Goal: Task Accomplishment & Management: Complete application form

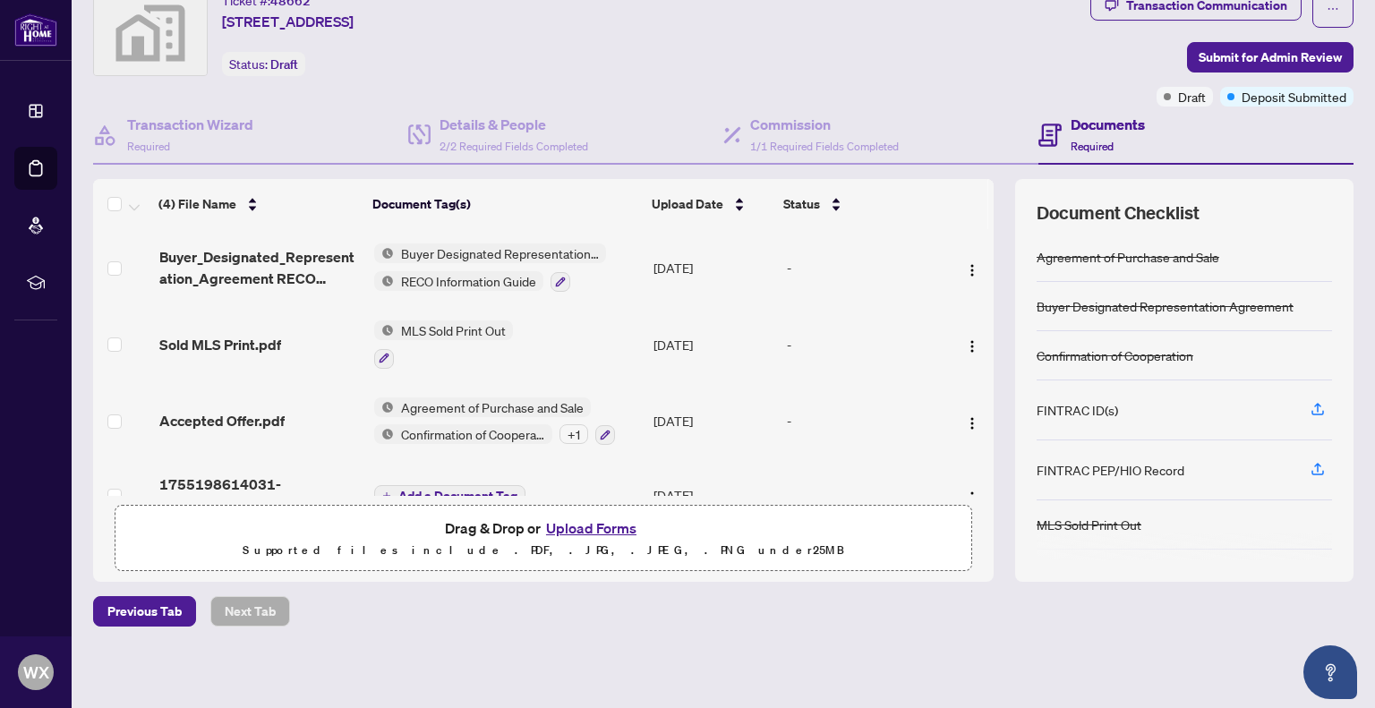
scroll to position [90, 0]
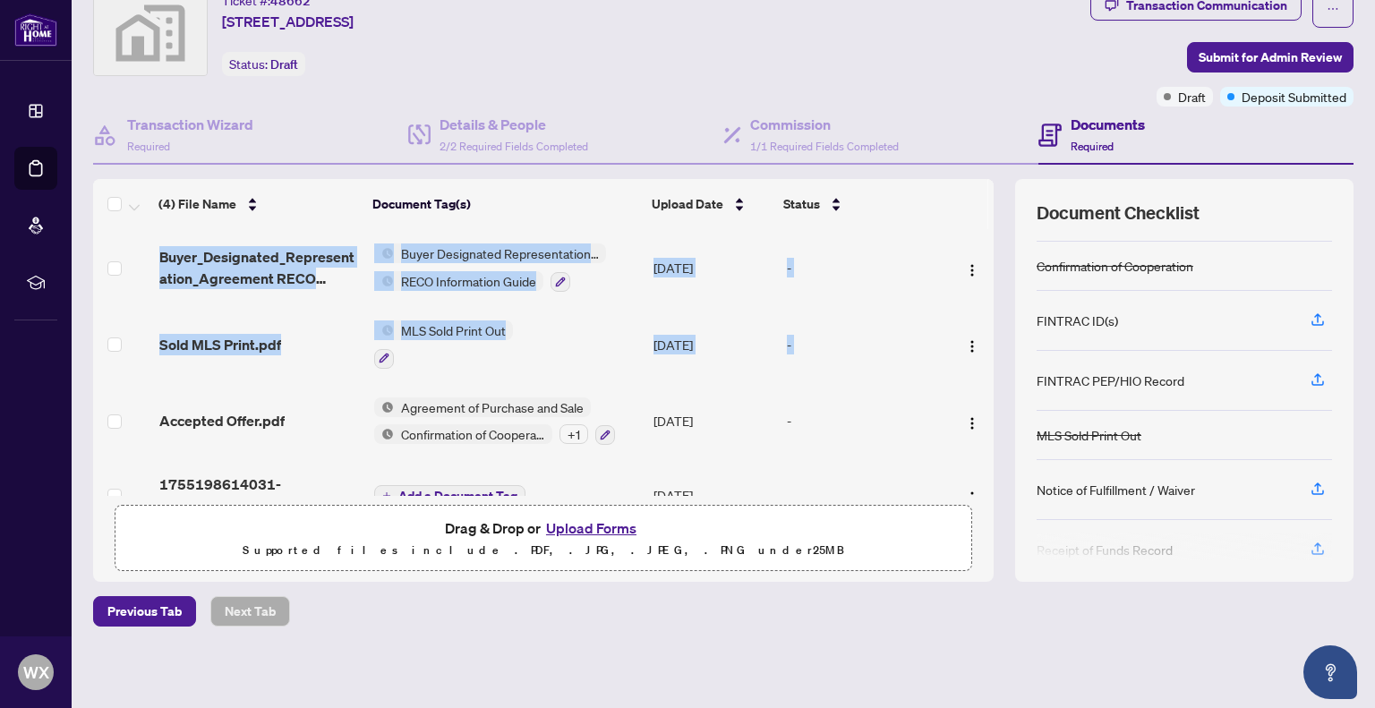
drag, startPoint x: 980, startPoint y: 291, endPoint x: 974, endPoint y: 329, distance: 39.0
click at [974, 329] on div "(4) File Name Document Tag(s) Upload Date Status Buyer_Designated_Representatio…" at bounding box center [723, 380] width 1261 height 403
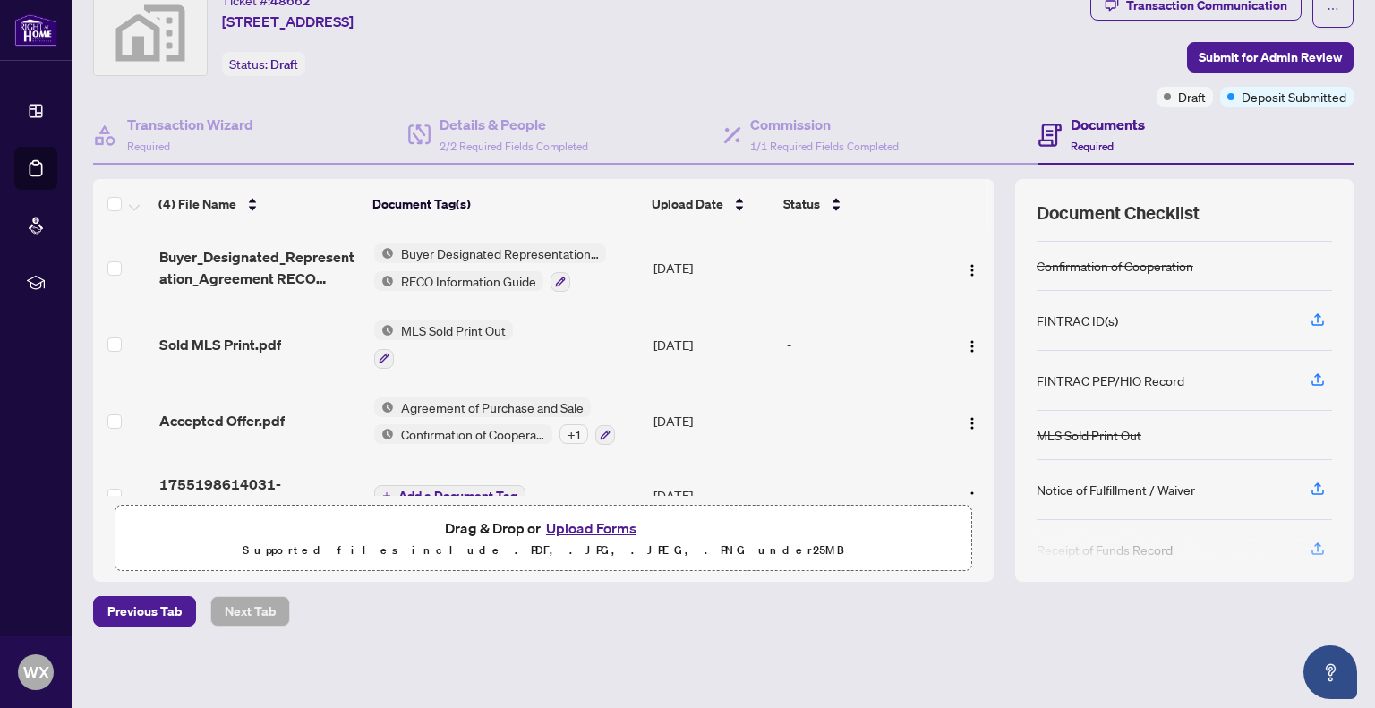
click at [971, 214] on th at bounding box center [965, 204] width 47 height 50
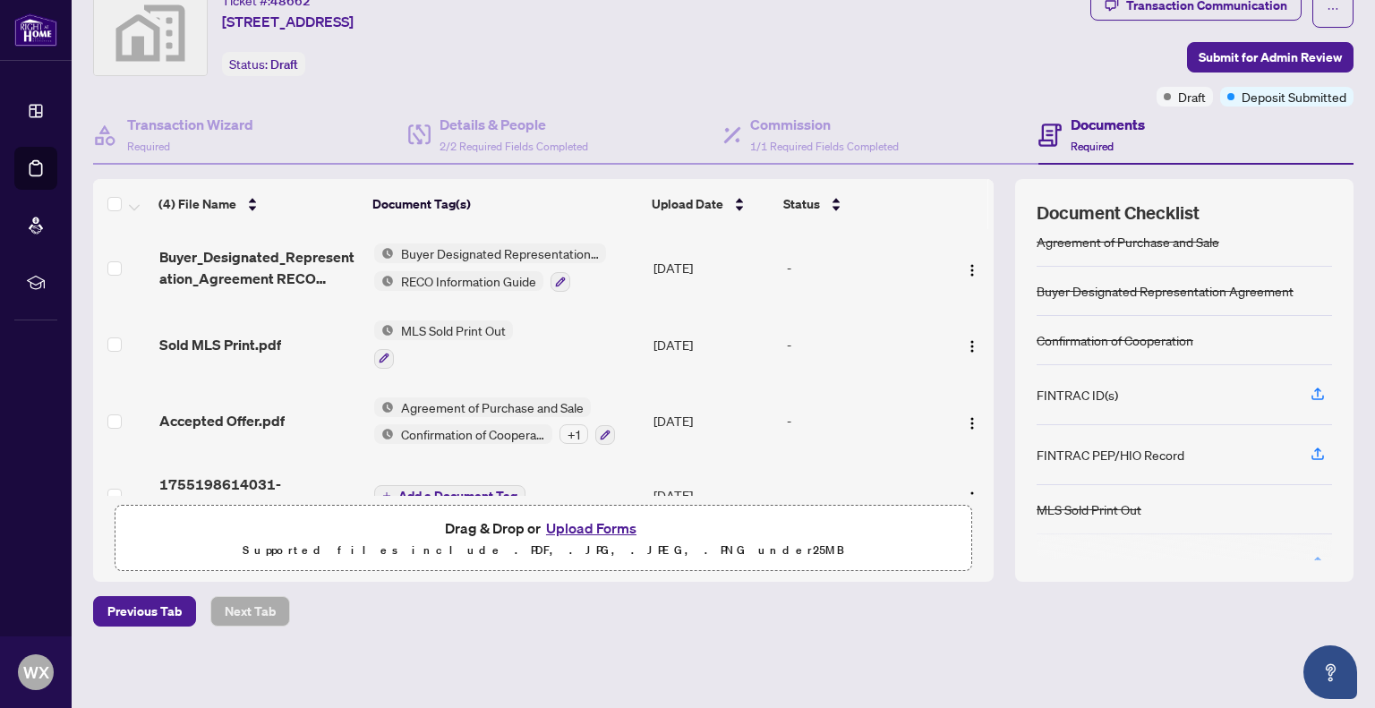
scroll to position [0, 0]
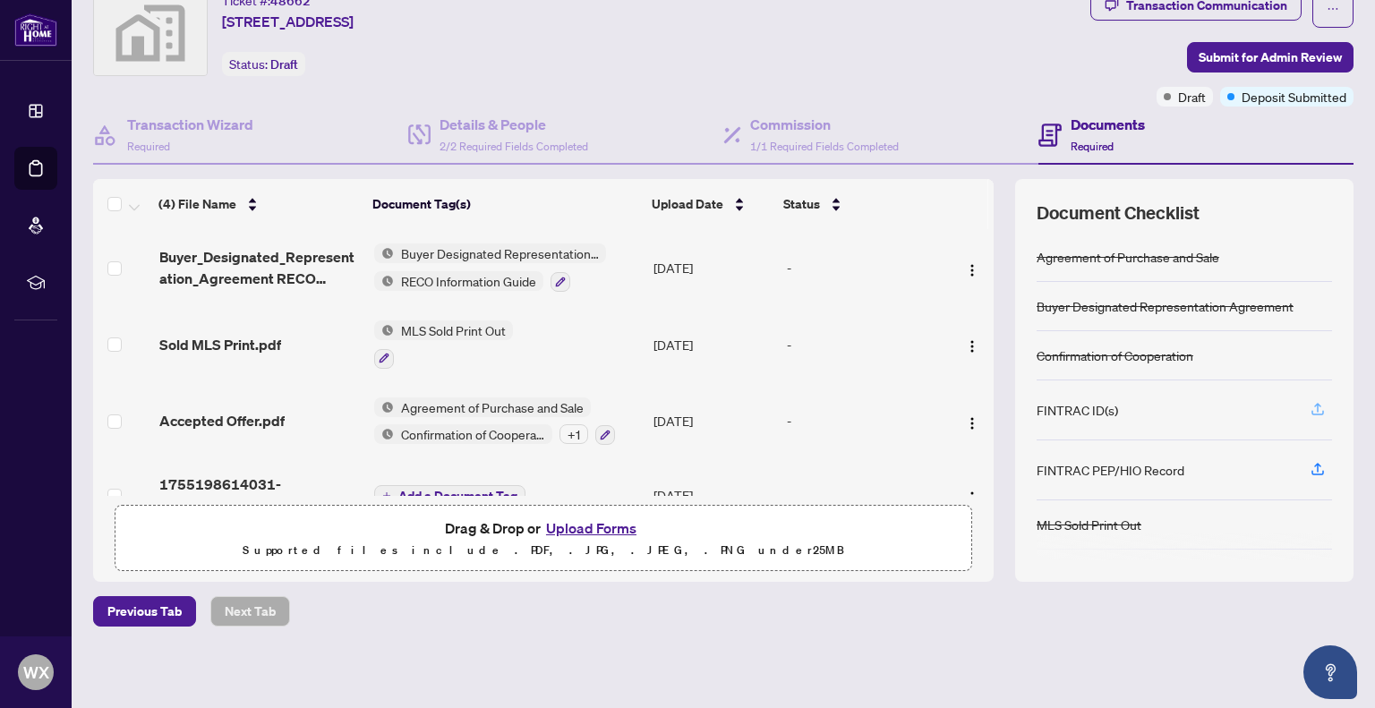
click at [1310, 406] on icon "button" at bounding box center [1318, 409] width 16 height 16
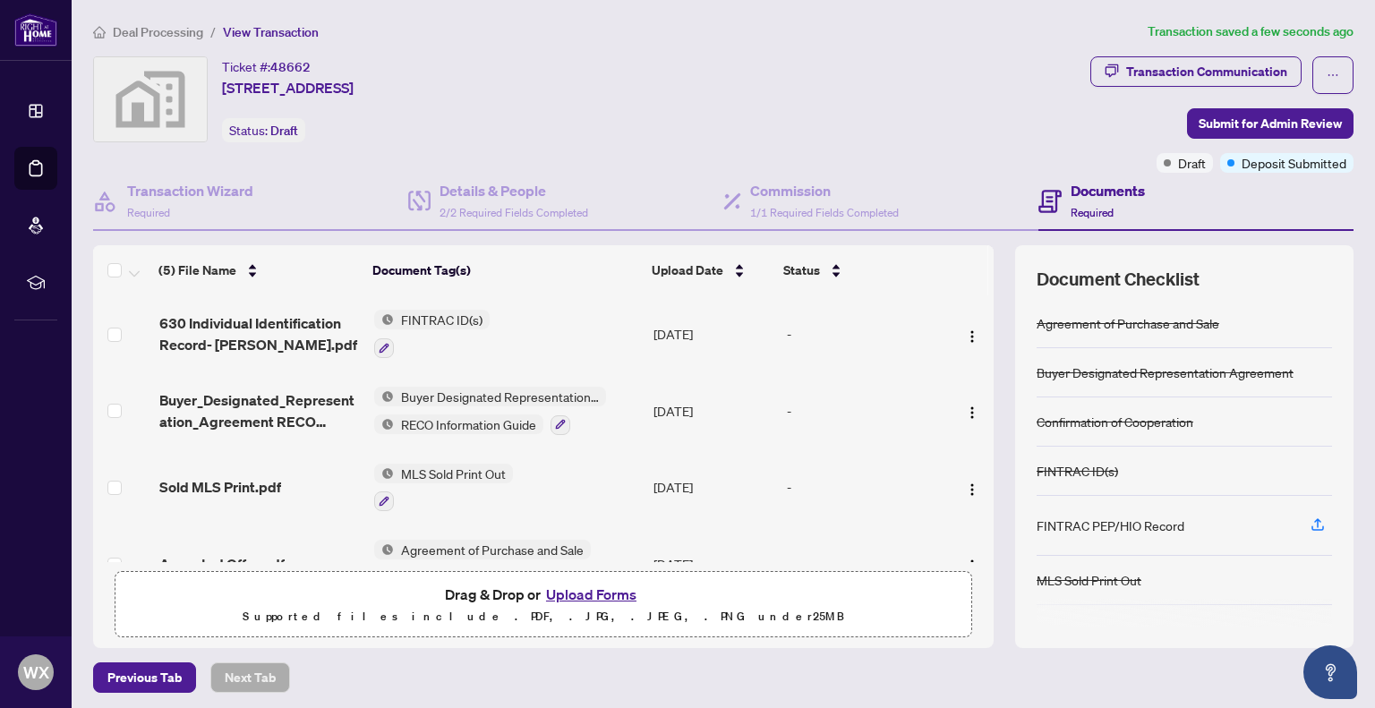
click at [596, 594] on button "Upload Forms" at bounding box center [591, 594] width 101 height 23
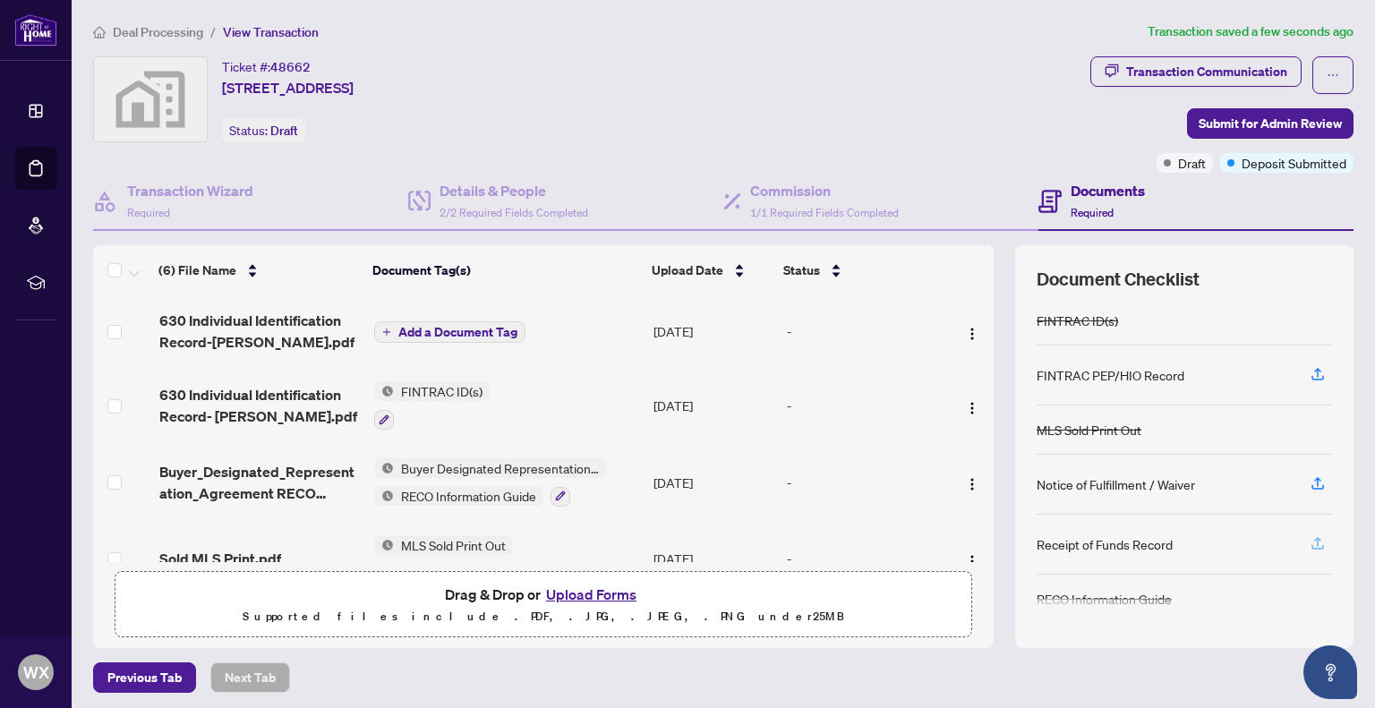
click at [1314, 537] on icon "button" at bounding box center [1317, 541] width 7 height 9
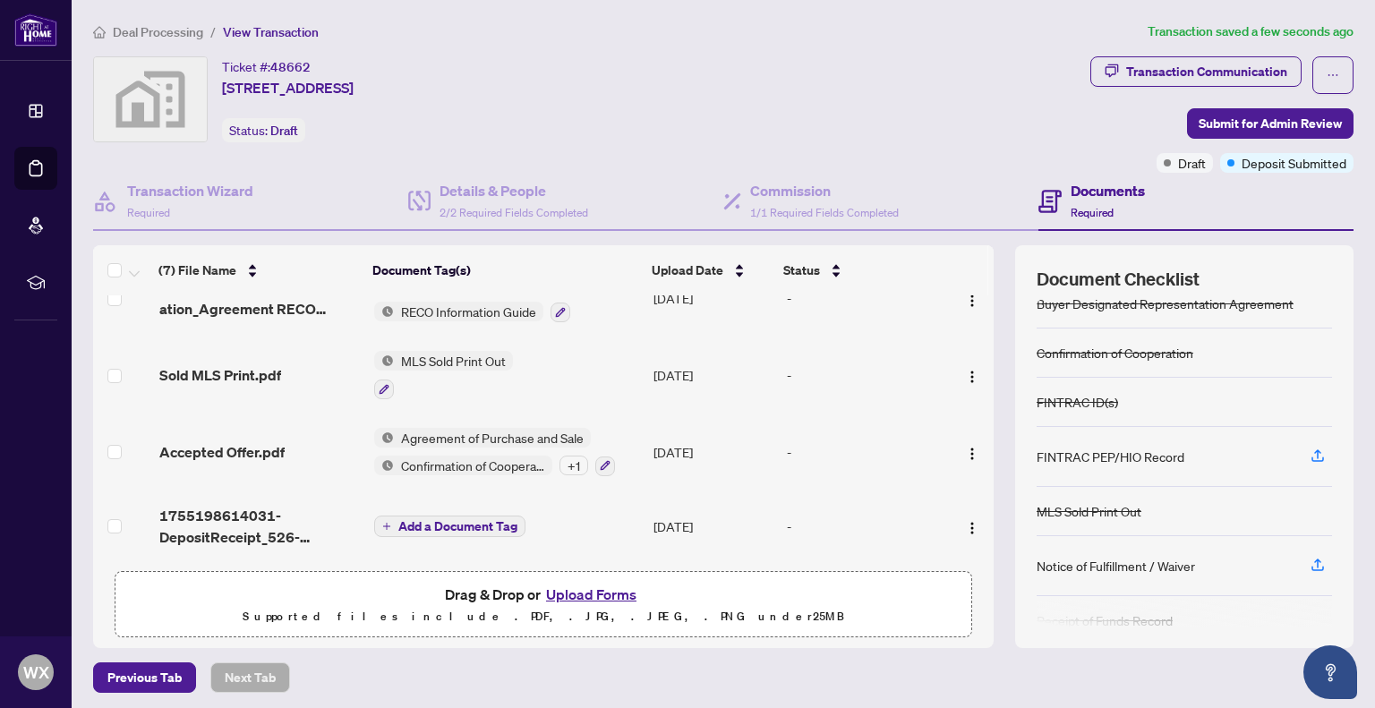
scroll to position [141, 0]
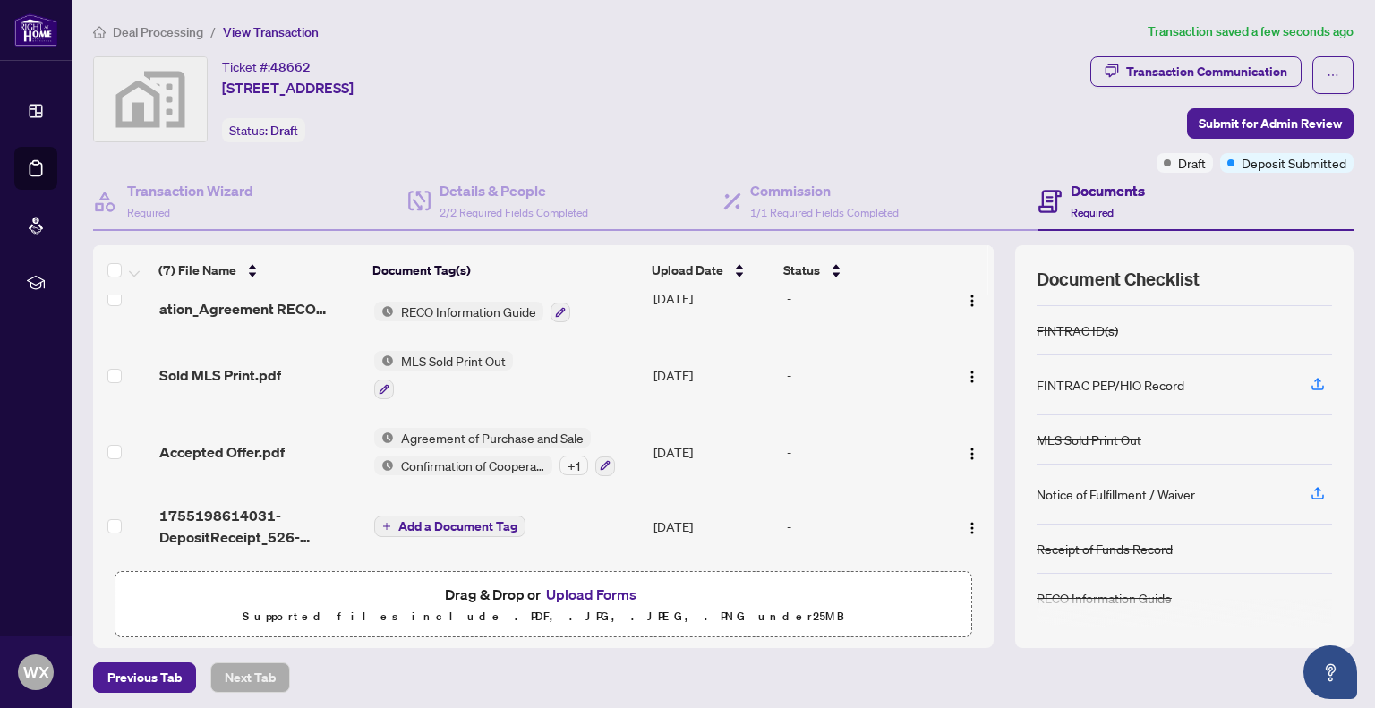
click at [981, 133] on div "Ticket #: 48662 [STREET_ADDRESS] Status: Draft" at bounding box center [588, 99] width 990 height 86
click at [1233, 121] on span "Submit for Admin Review" at bounding box center [1270, 123] width 143 height 29
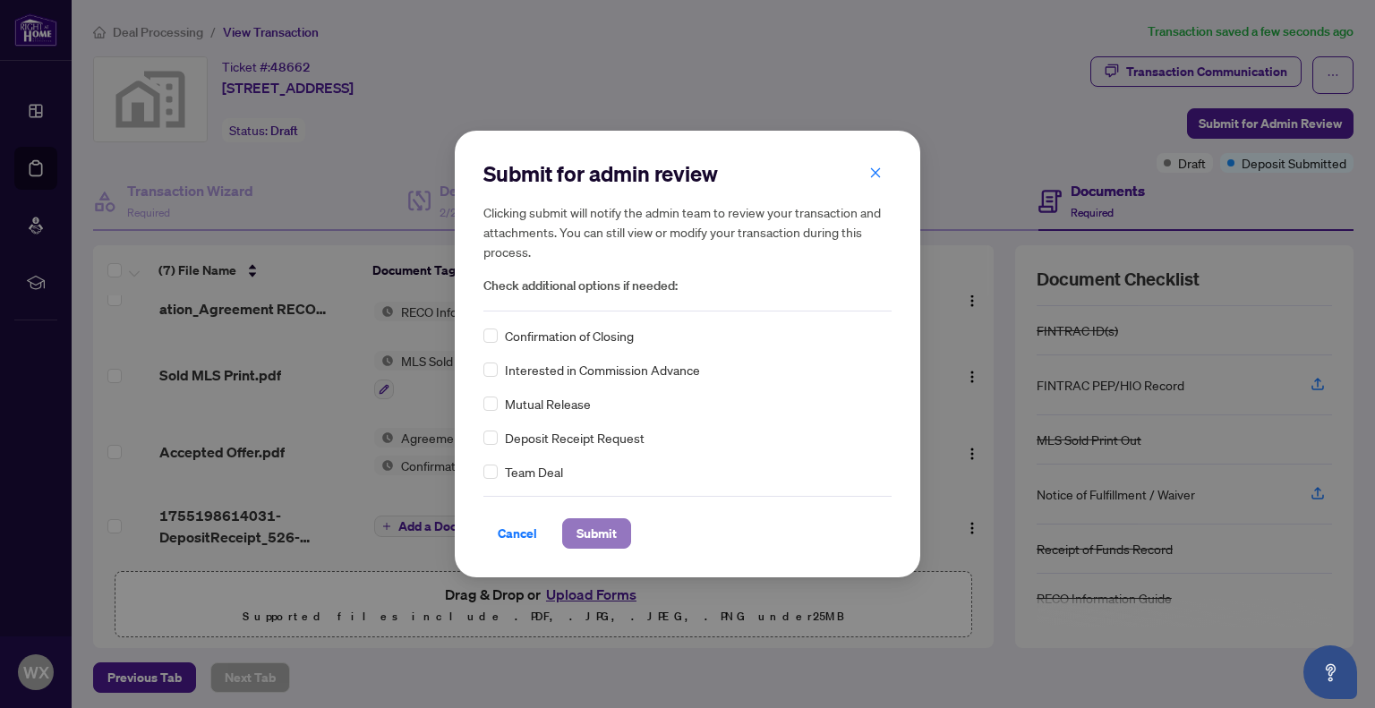
click at [594, 537] on span "Submit" at bounding box center [597, 533] width 40 height 29
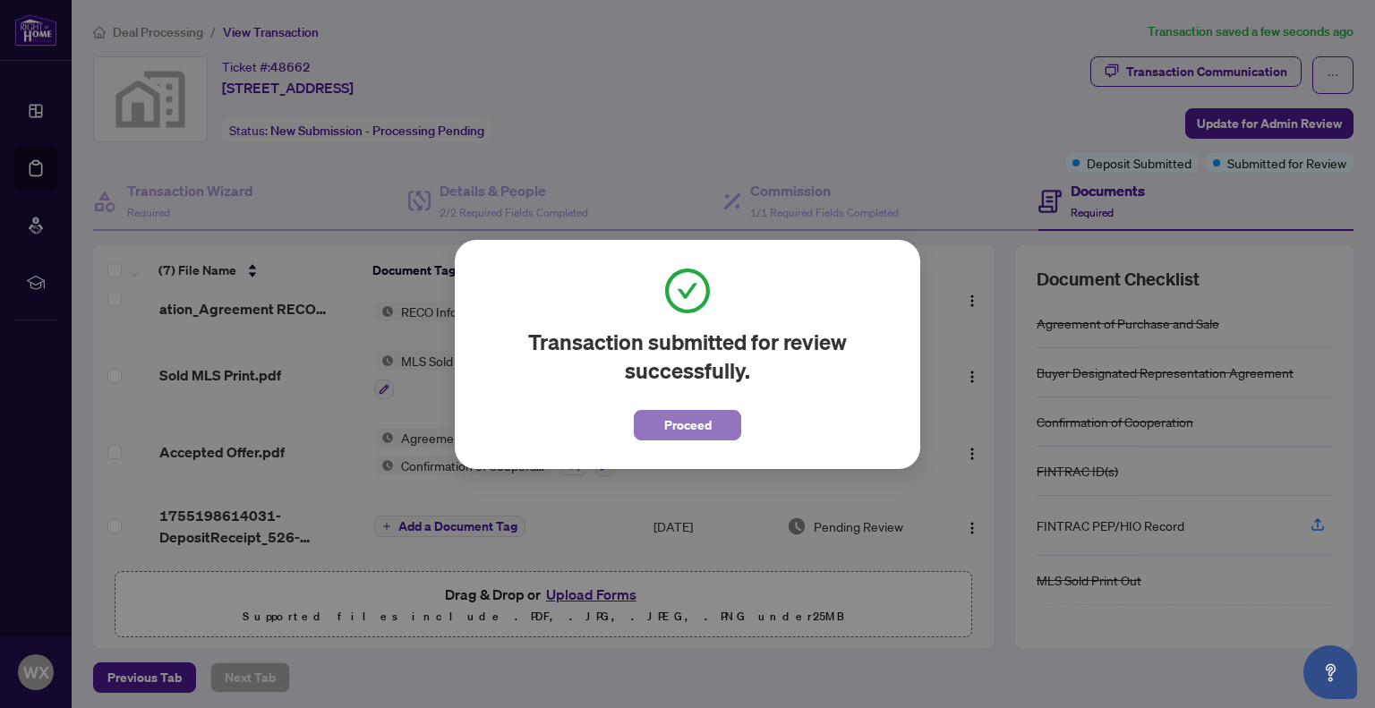
click at [678, 425] on span "Proceed" at bounding box center [687, 425] width 47 height 29
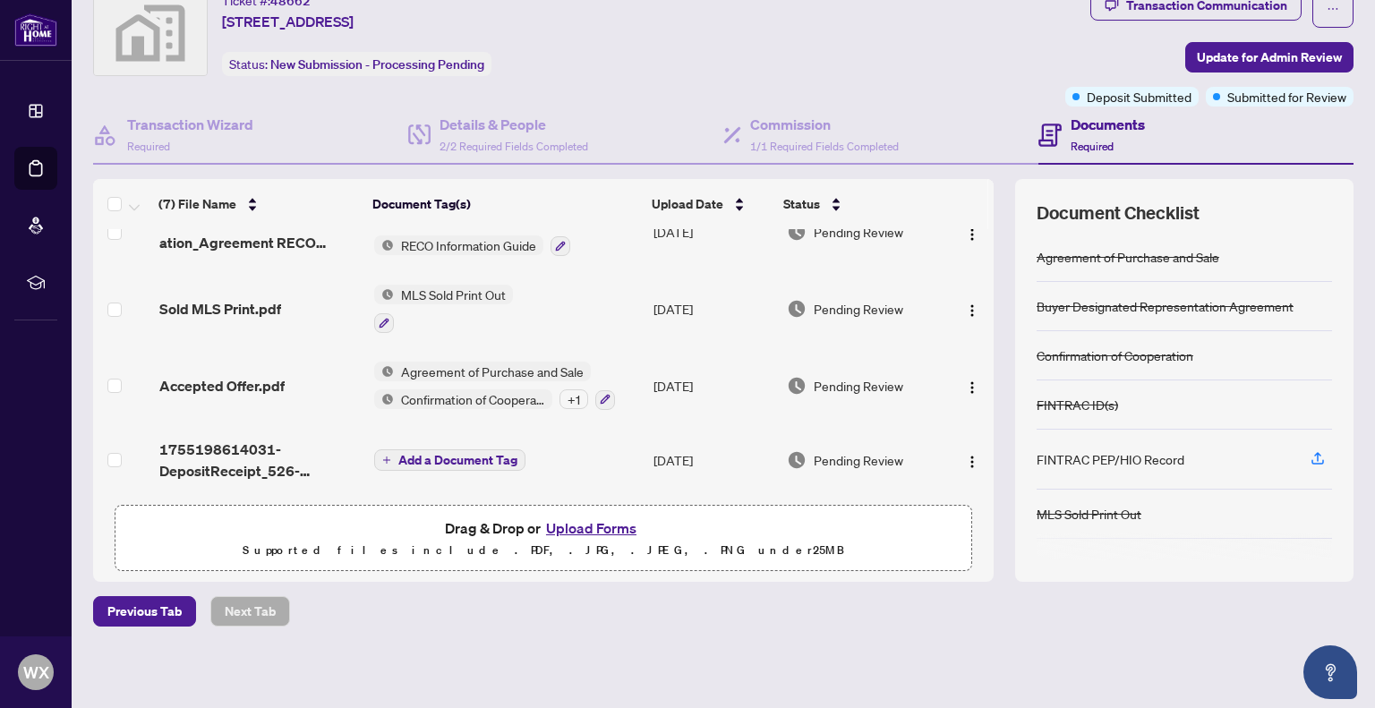
scroll to position [0, 0]
